Goal: Task Accomplishment & Management: Manage account settings

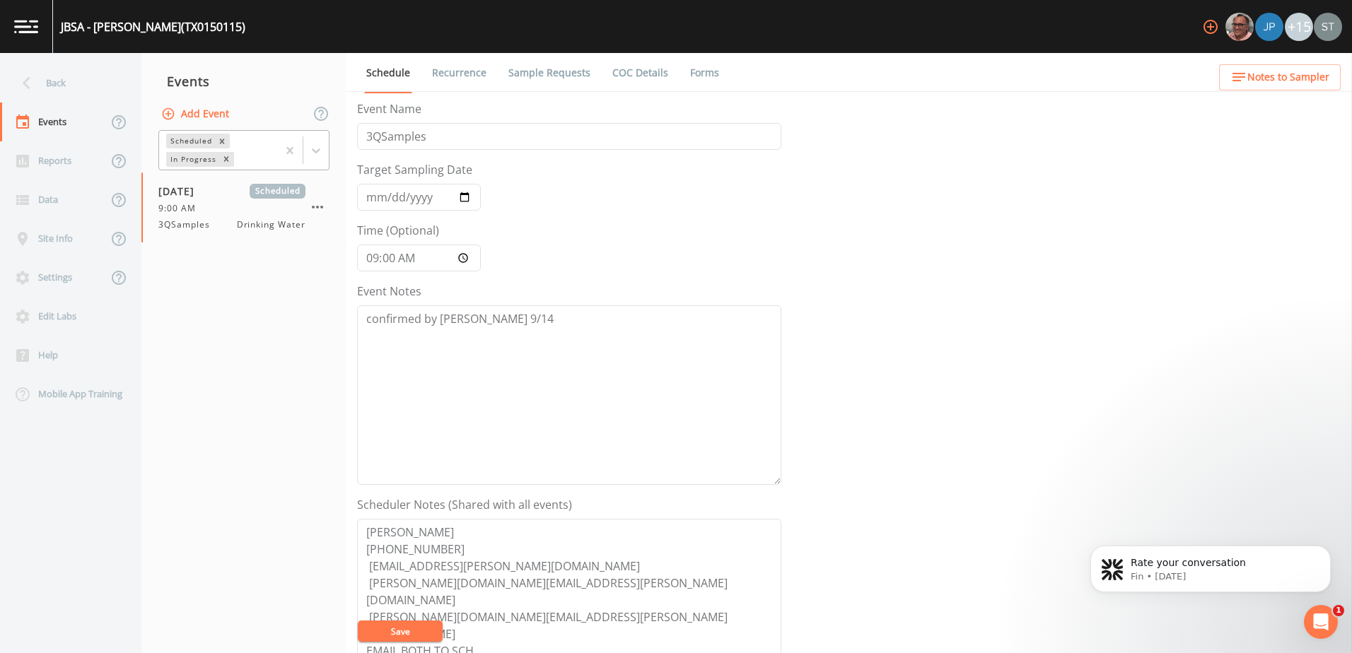
scroll to position [141, 0]
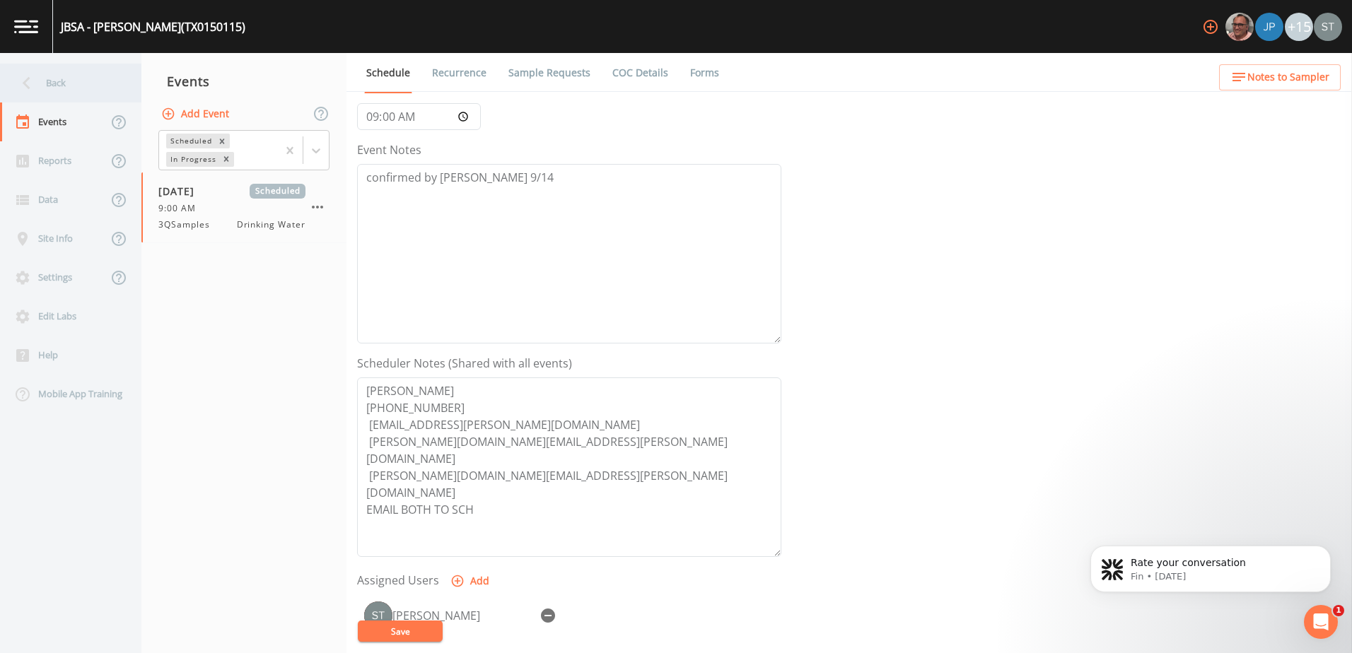
click at [42, 78] on div "Back" at bounding box center [63, 83] width 127 height 39
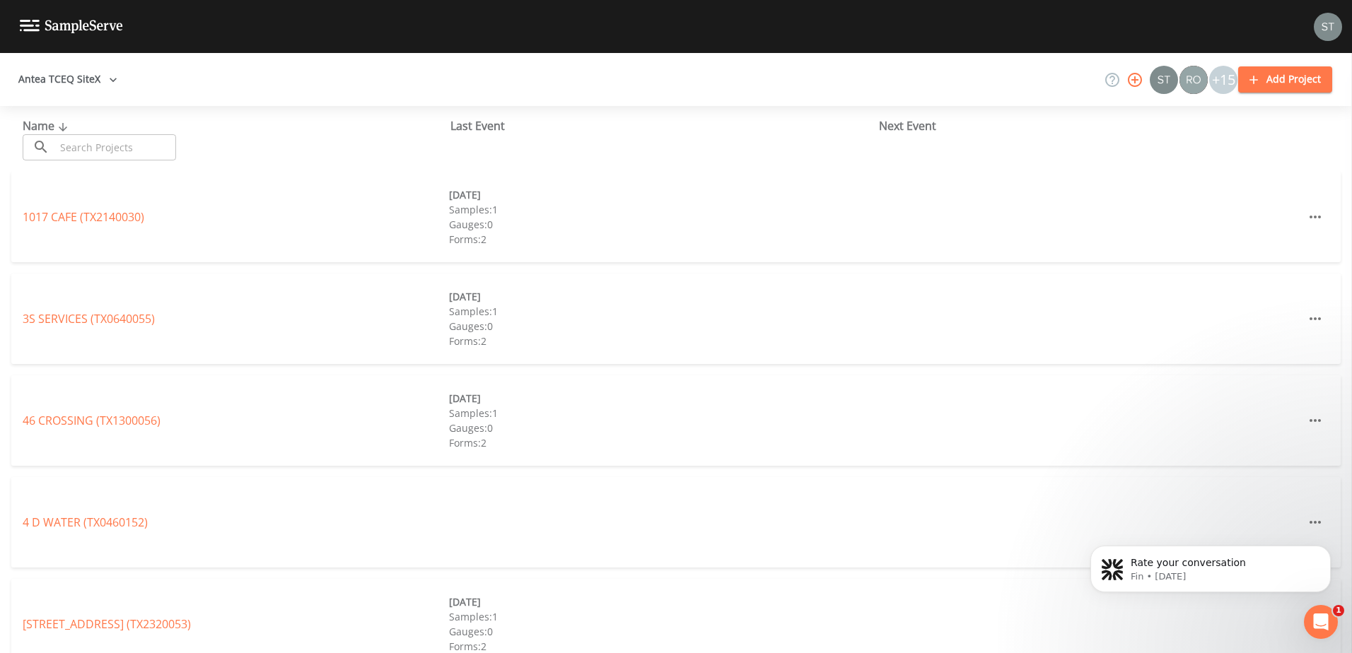
click at [95, 80] on button "Antea TCEQ SiteX" at bounding box center [68, 79] width 110 height 26
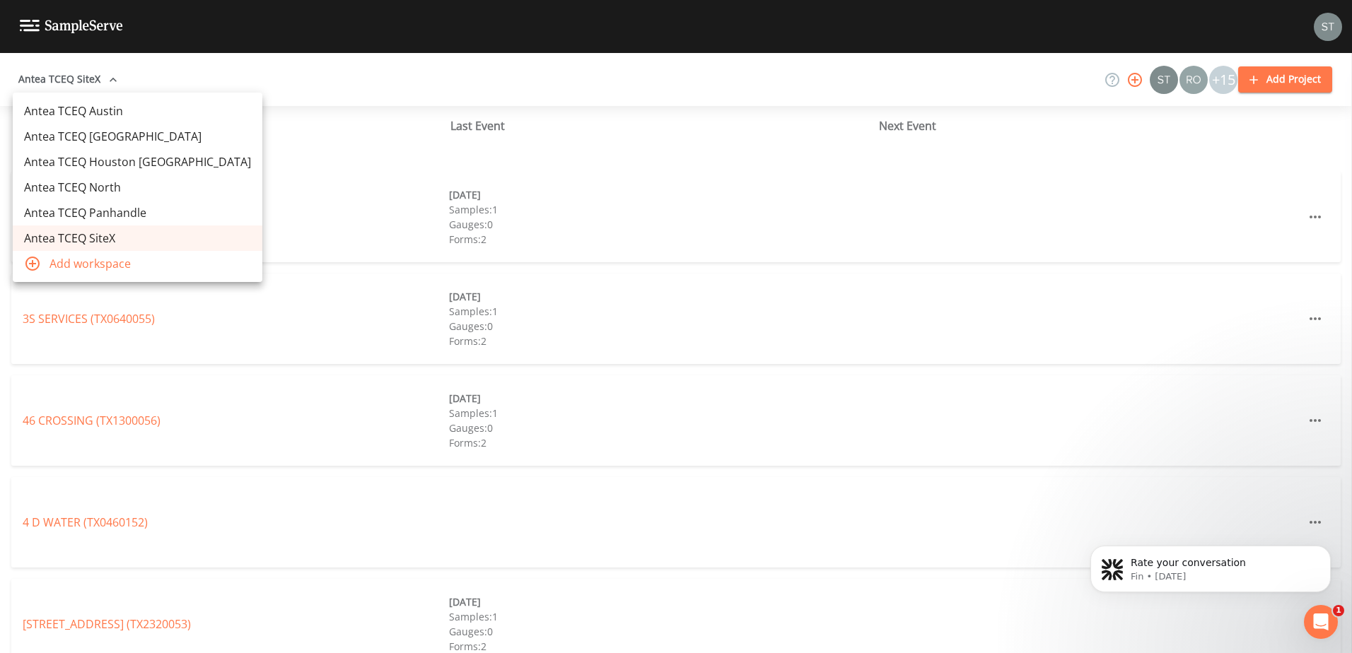
click at [86, 105] on link "Antea TCEQ Austin" at bounding box center [138, 110] width 250 height 25
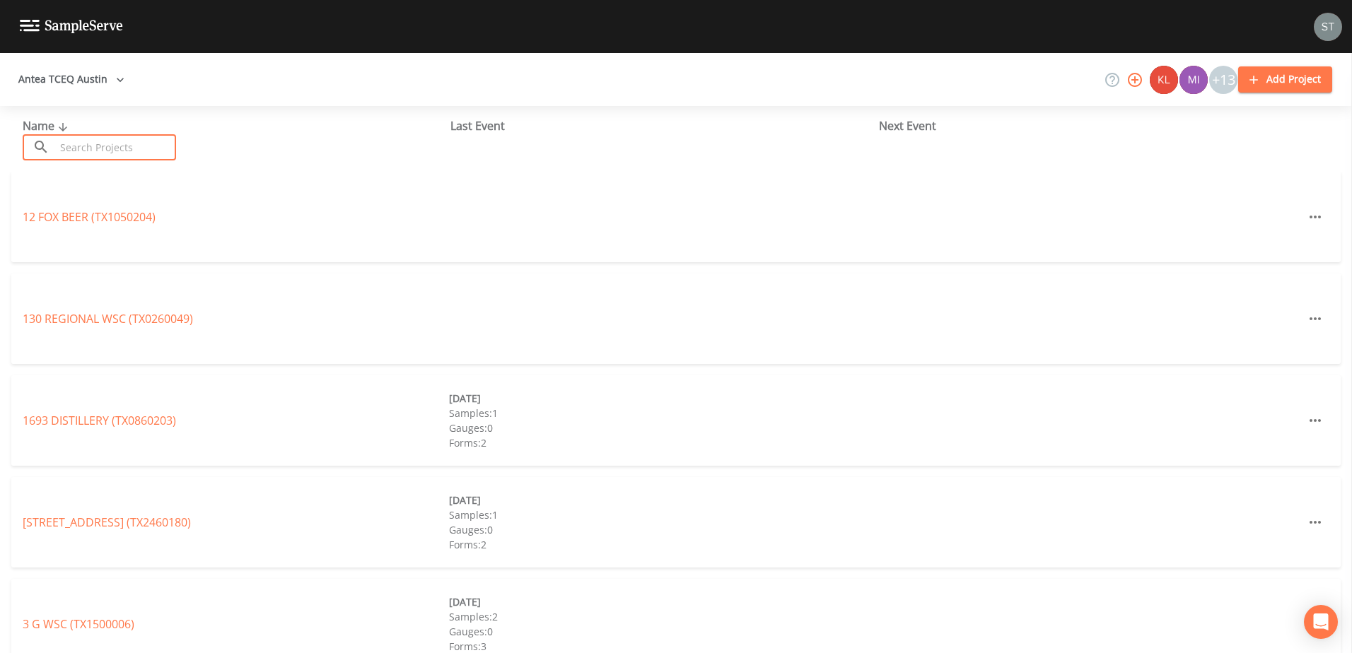
click at [100, 144] on input "text" at bounding box center [115, 147] width 121 height 26
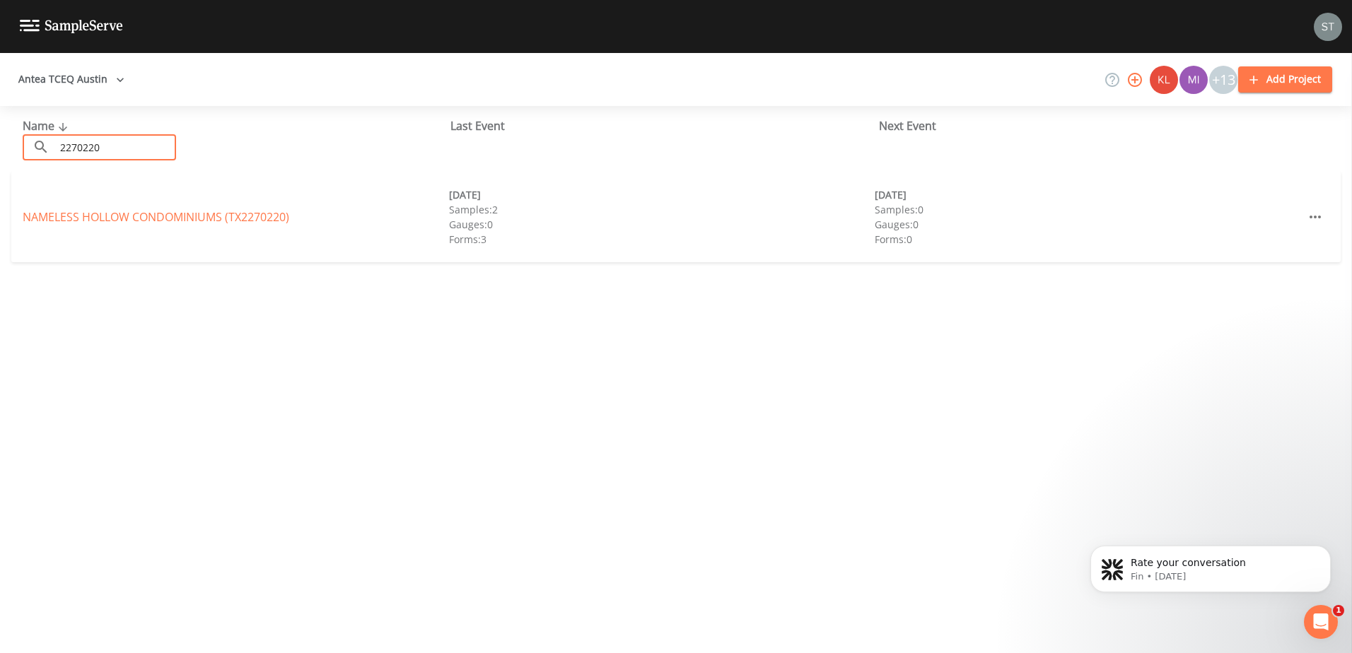
type input "2270220"
click at [202, 213] on link "NAMELESS HOLLOW CONDOMINIUMS (TX2270220)" at bounding box center [156, 217] width 267 height 16
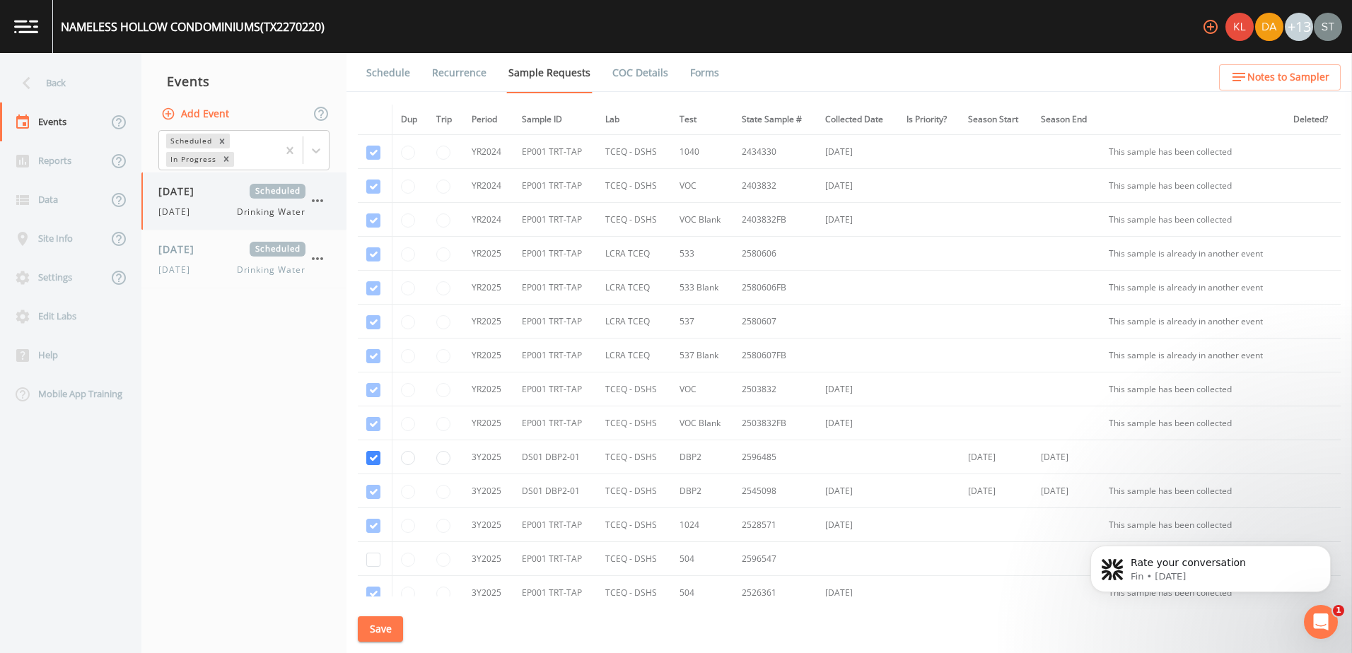
click at [204, 187] on span "[DATE]" at bounding box center [181, 191] width 46 height 15
click at [224, 261] on div "[DATE] Scheduled [DATE] Drinking Water" at bounding box center [231, 259] width 147 height 35
click at [371, 57] on link "Schedule" at bounding box center [388, 73] width 48 height 40
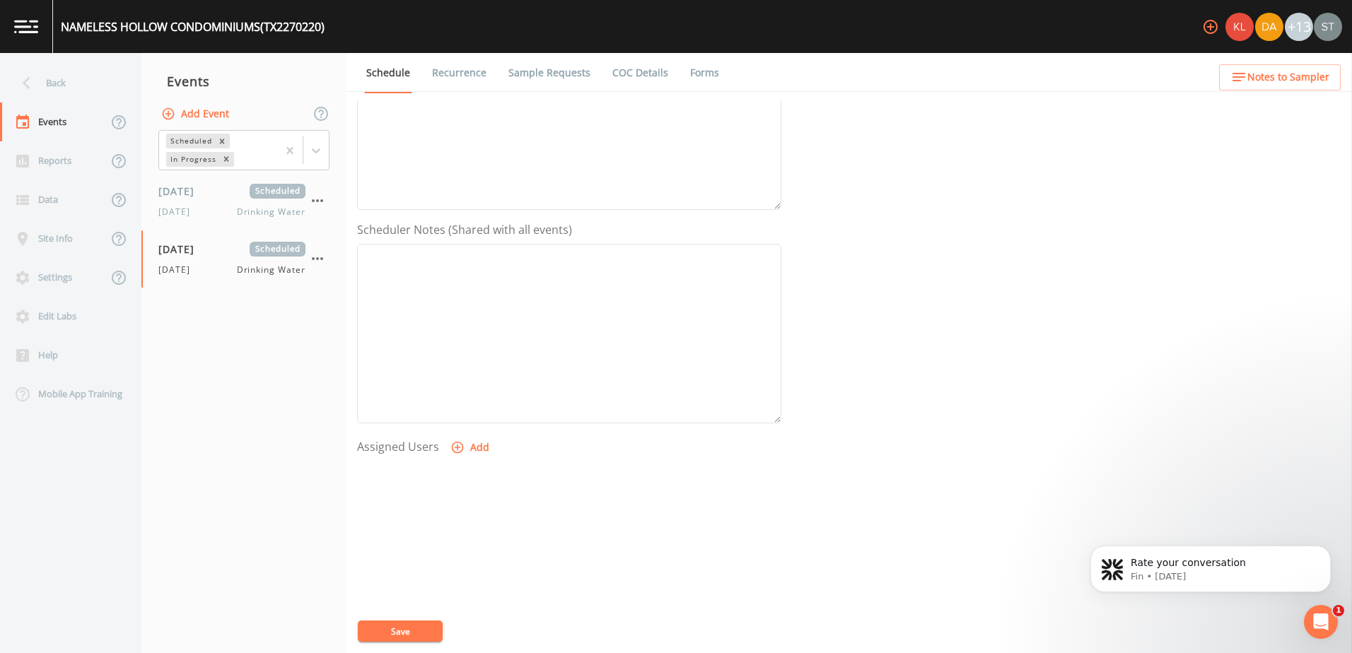
scroll to position [344, 0]
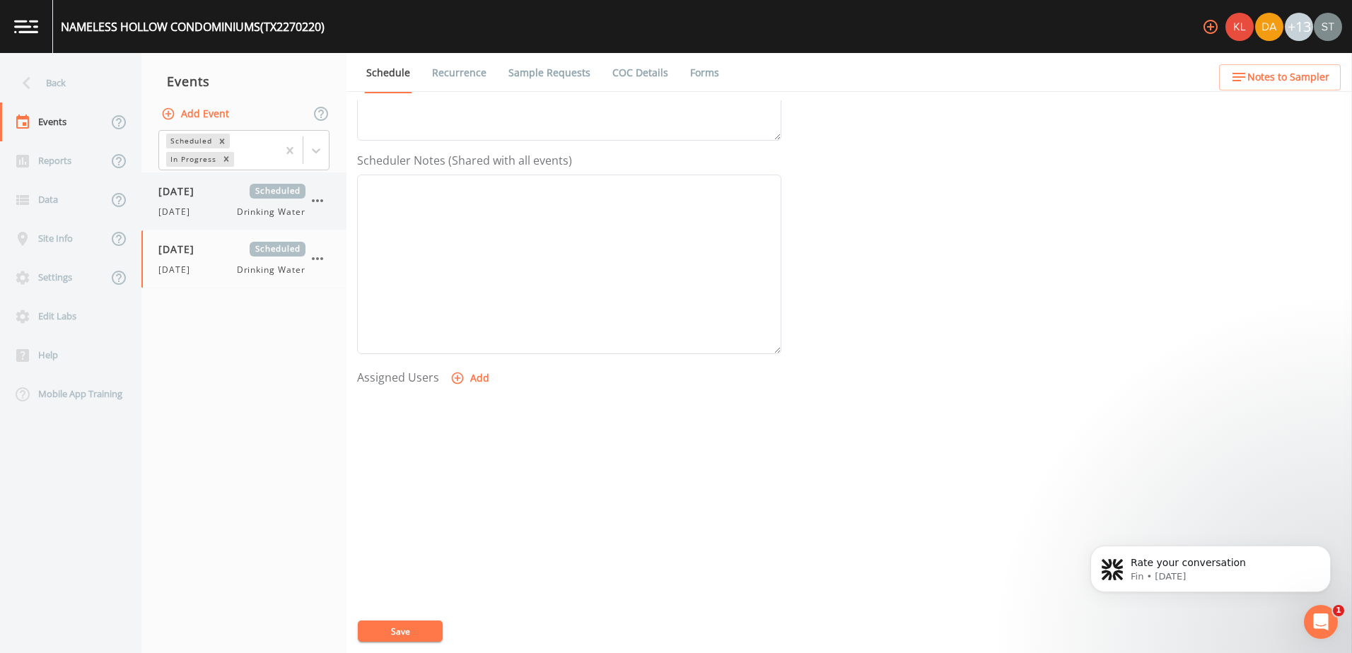
click at [191, 214] on span "[DATE]" at bounding box center [178, 212] width 40 height 13
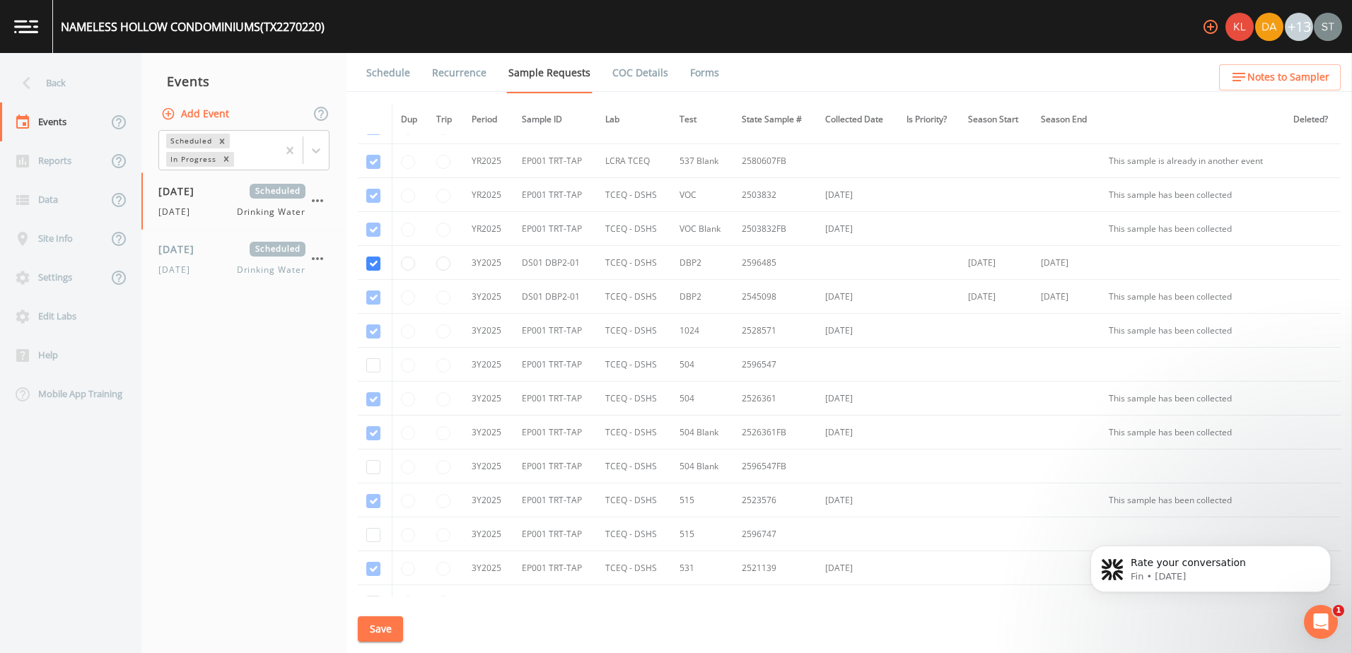
scroll to position [398, 0]
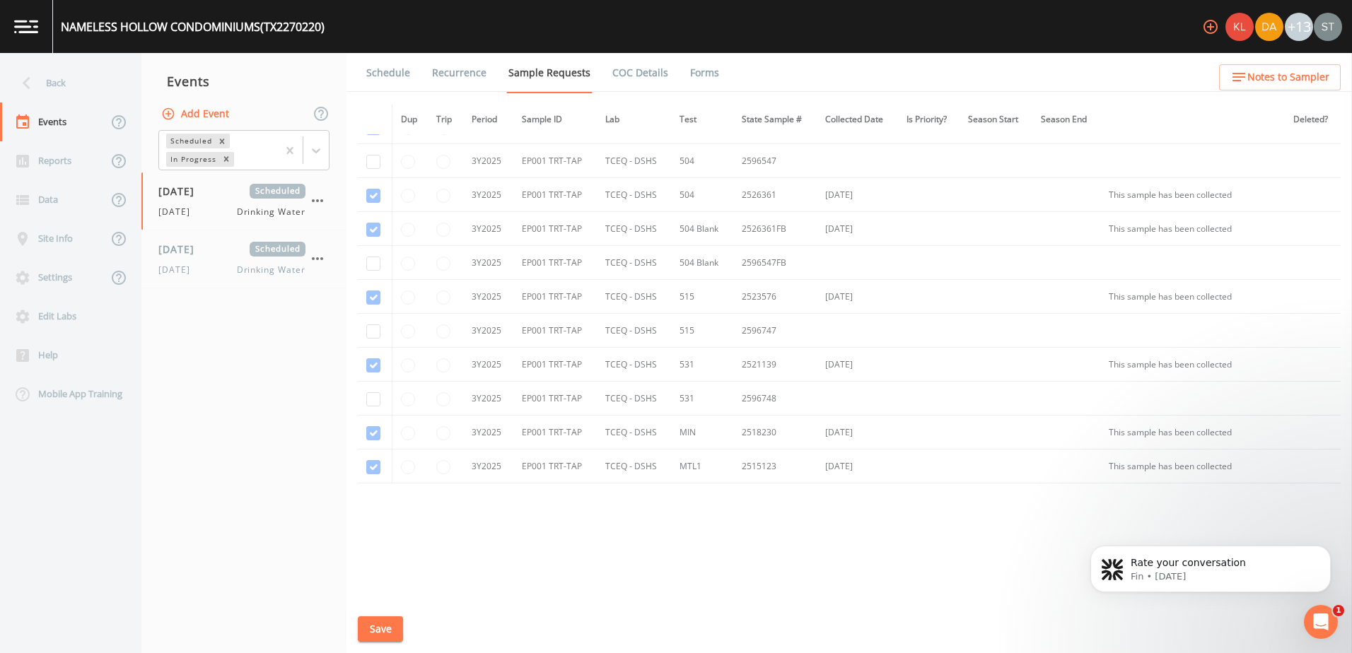
click at [386, 80] on link "Schedule" at bounding box center [388, 73] width 48 height 40
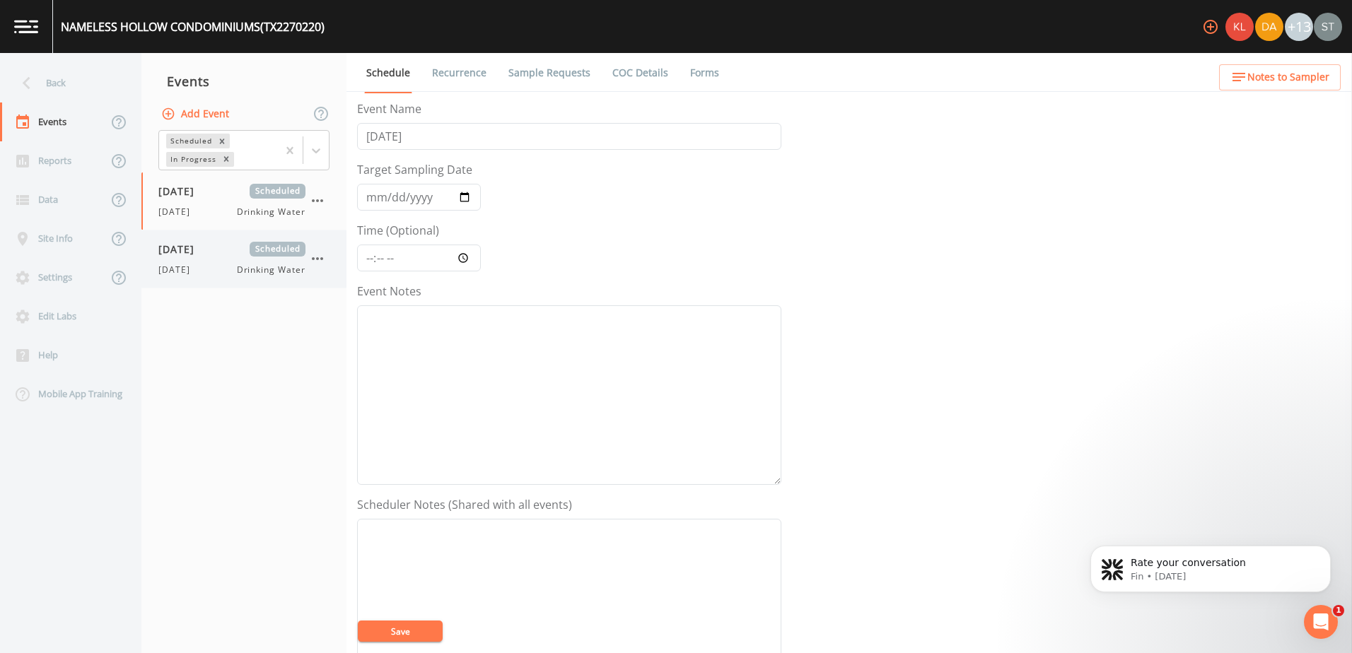
click at [223, 268] on div "[DATE] Drinking Water" at bounding box center [231, 270] width 147 height 13
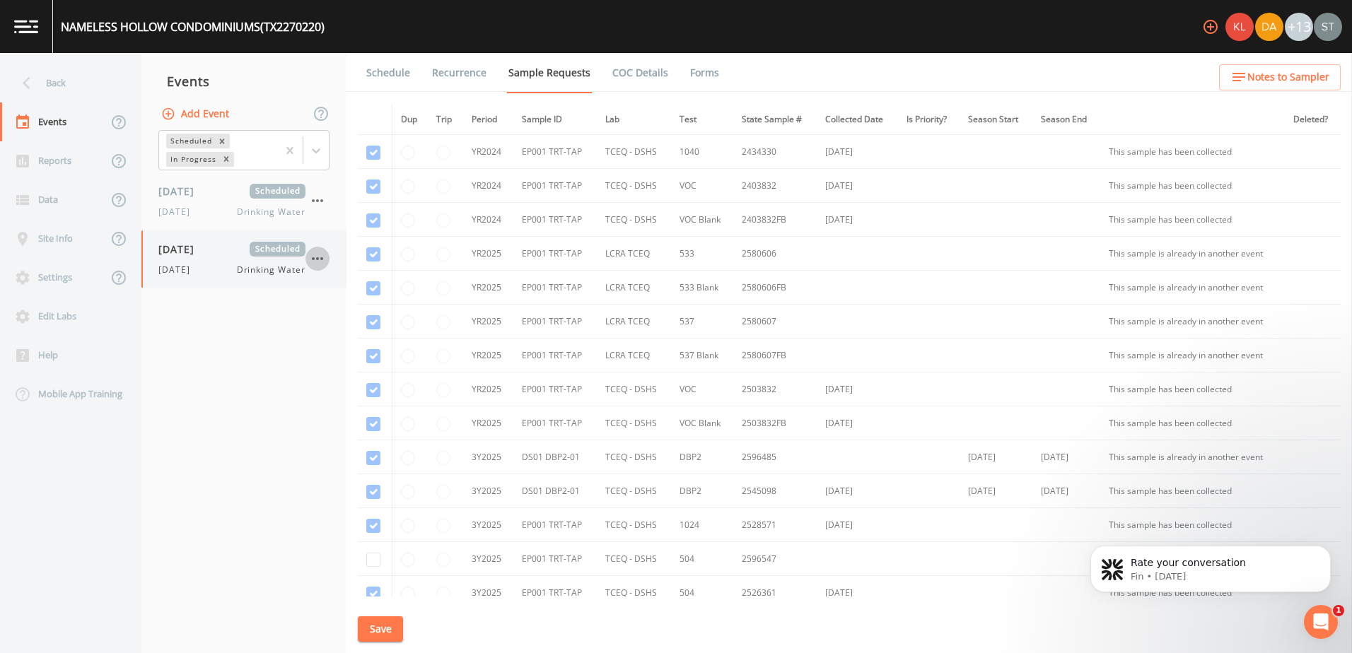
click at [322, 264] on icon "button" at bounding box center [317, 258] width 17 height 17
click at [329, 338] on icon at bounding box center [324, 341] width 14 height 14
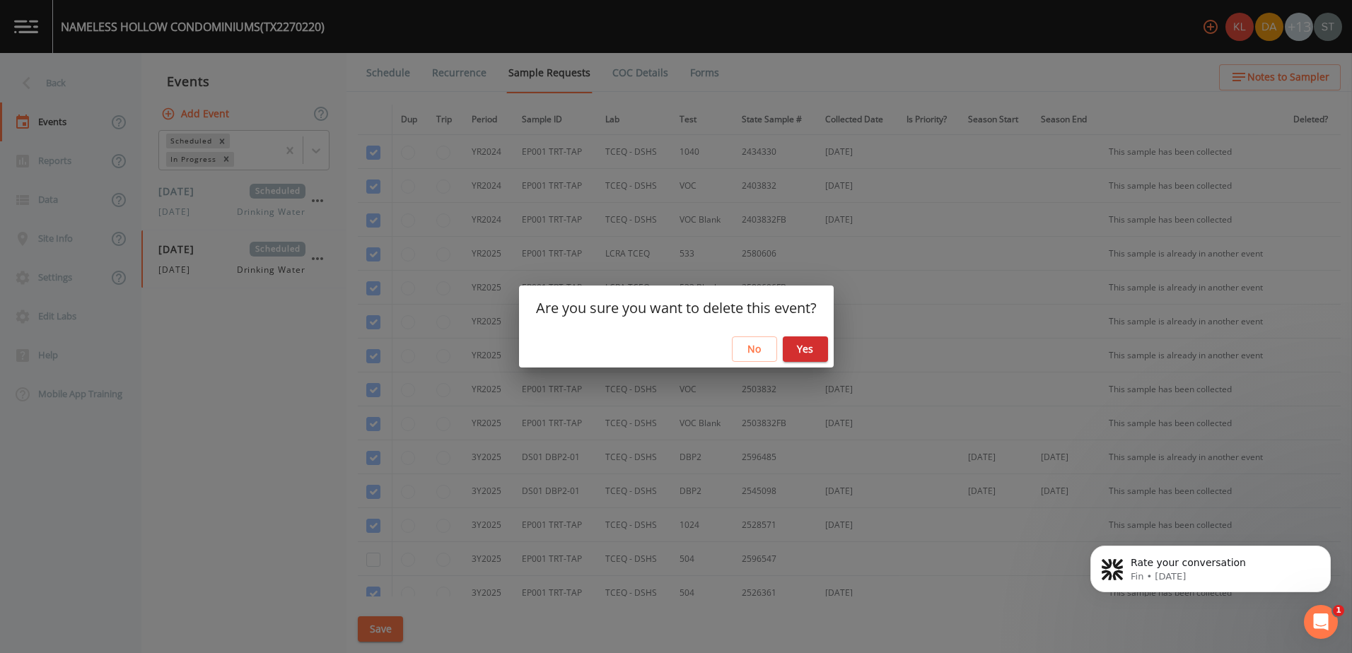
click at [805, 353] on button "Yes" at bounding box center [805, 350] width 45 height 26
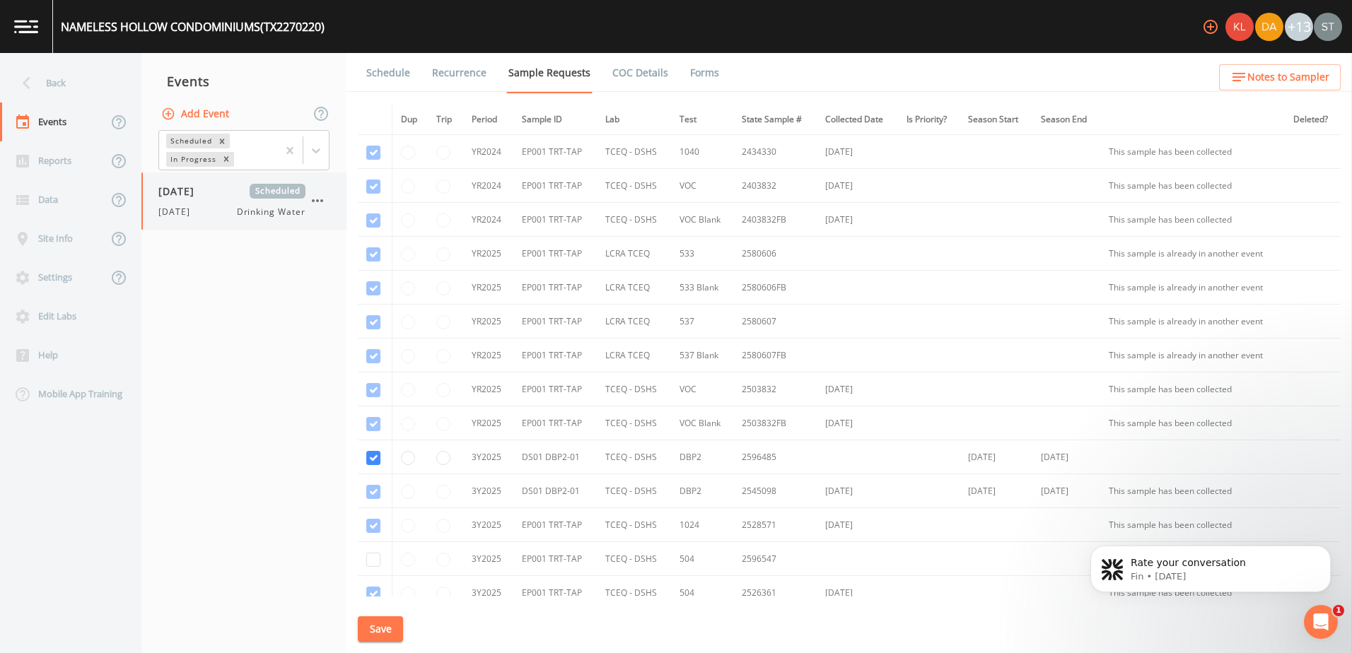
click at [208, 210] on div "[DATE] Drinking Water" at bounding box center [231, 212] width 147 height 13
click at [204, 215] on div "[DATE] Drinking Water" at bounding box center [231, 212] width 147 height 13
click at [396, 71] on link "Schedule" at bounding box center [388, 73] width 48 height 40
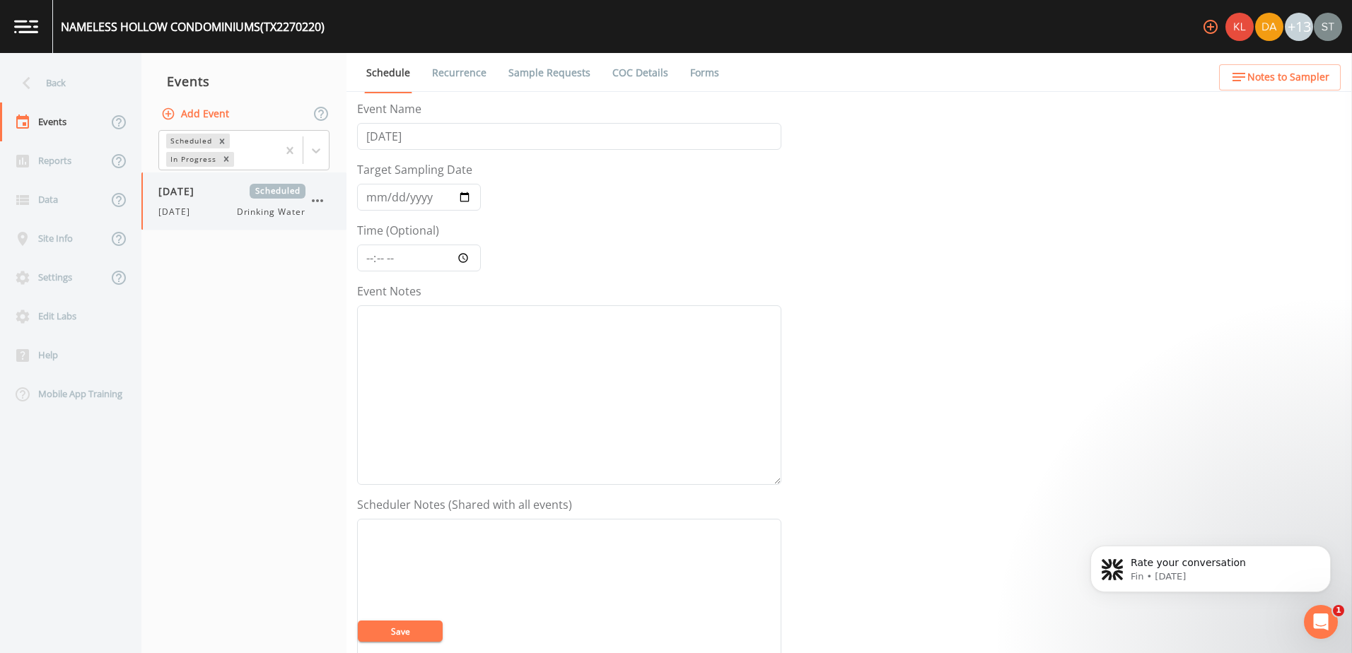
click at [218, 202] on div "[DATE] Scheduled [DATE] Drinking Water" at bounding box center [231, 201] width 147 height 35
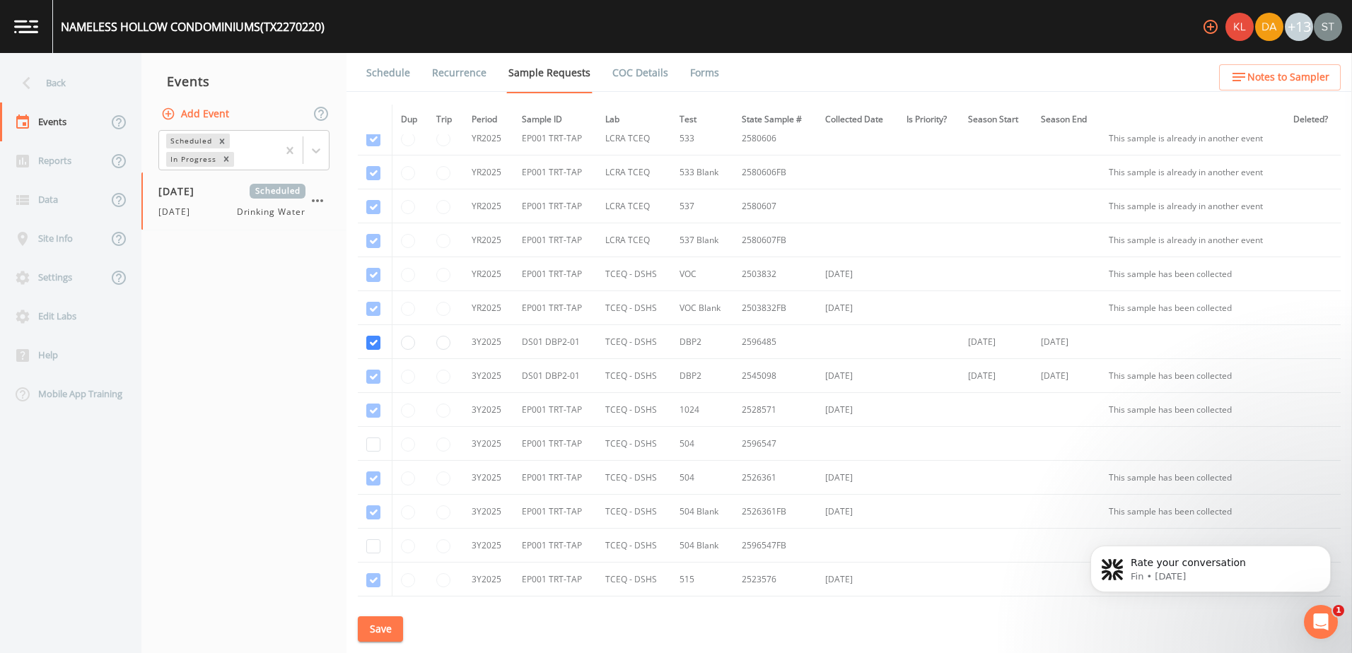
scroll to position [45, 0]
click at [332, 202] on div "[DATE] Scheduled [DATE] Drinking Water" at bounding box center [243, 201] width 205 height 57
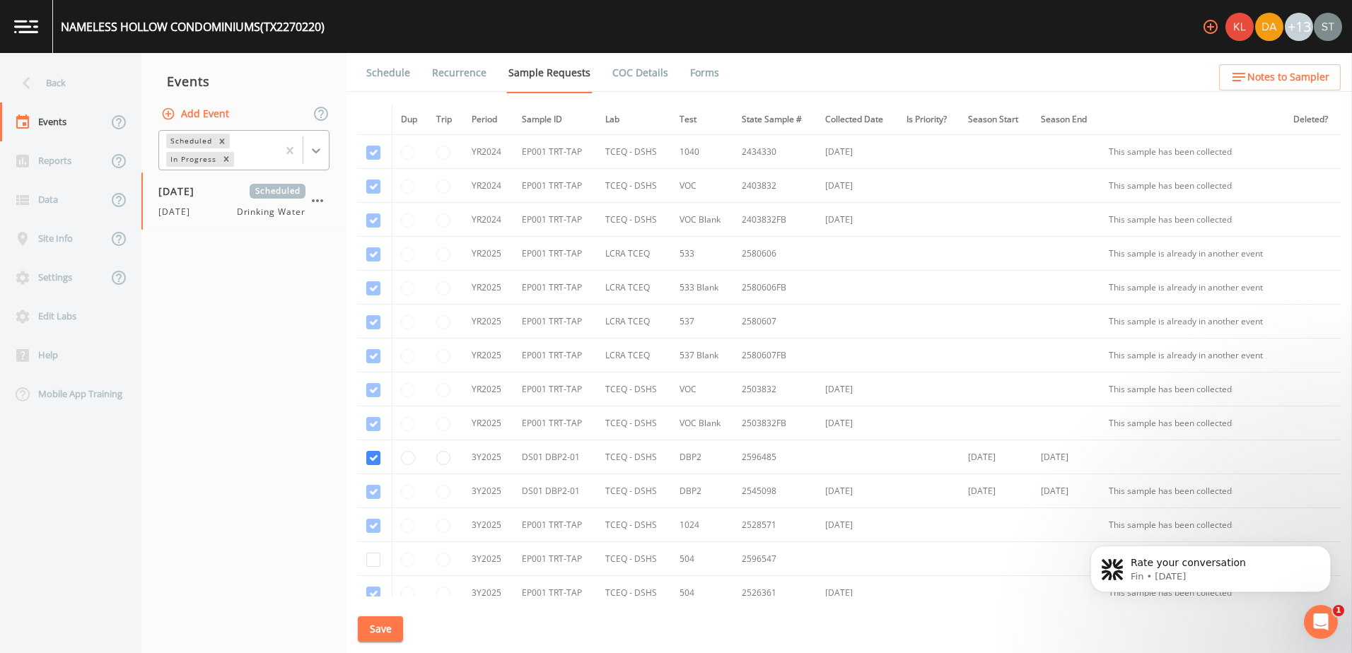
click at [307, 154] on div at bounding box center [315, 150] width 25 height 25
click at [257, 302] on nav "Events Add Event 1 result available. Use Up and Down to choose options, press E…" at bounding box center [243, 353] width 205 height 600
